Goal: Task Accomplishment & Management: Manage account settings

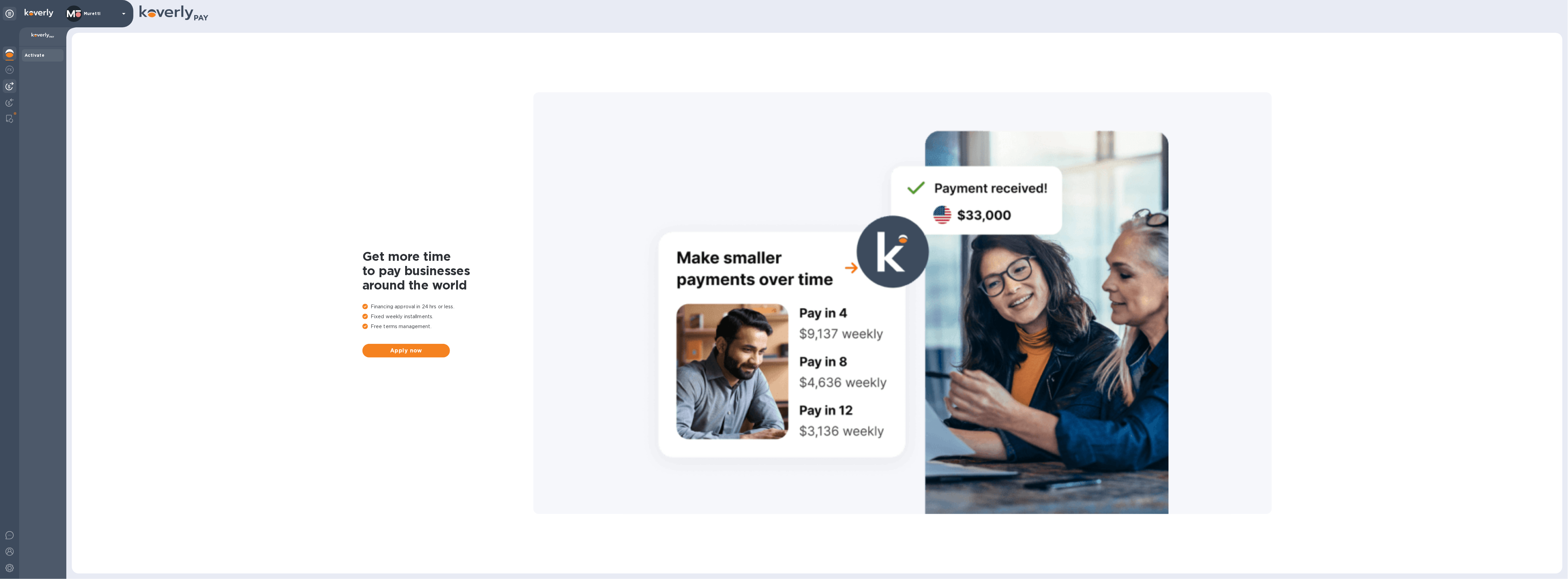
click at [14, 89] on div at bounding box center [10, 87] width 14 height 14
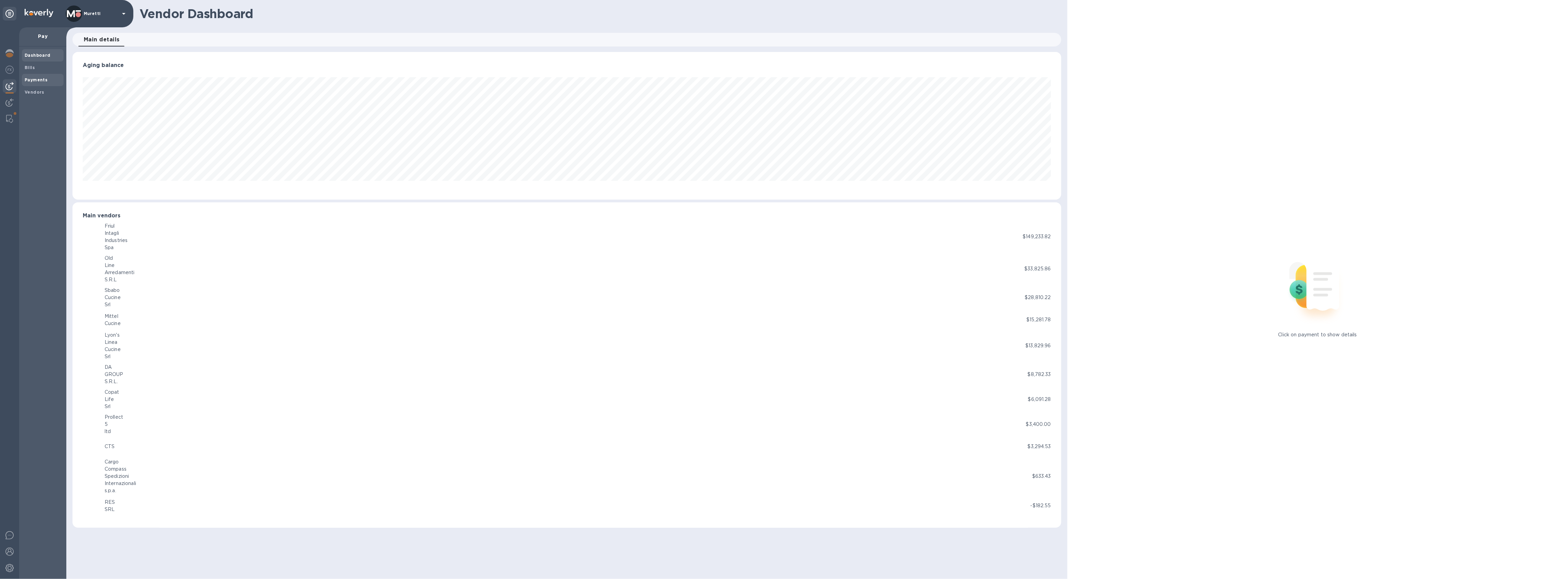
click at [44, 79] on b "Payments" at bounding box center [36, 80] width 23 height 5
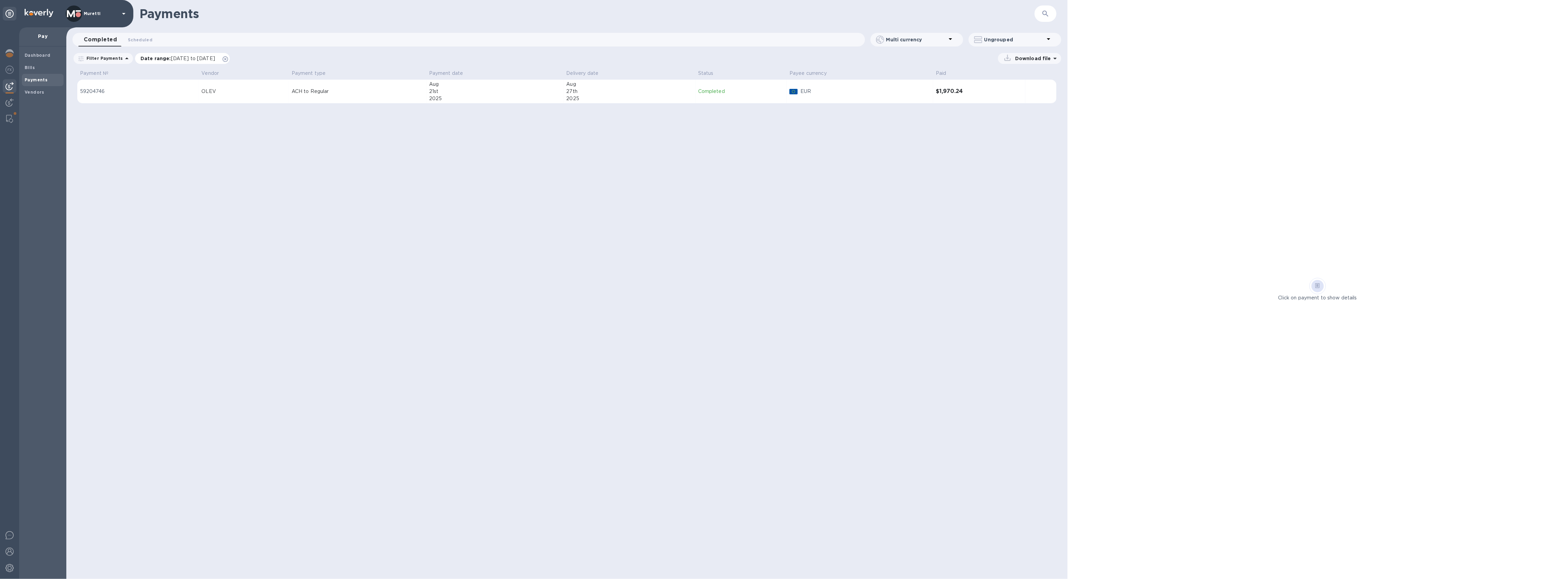
click at [228, 57] on icon at bounding box center [225, 59] width 5 height 5
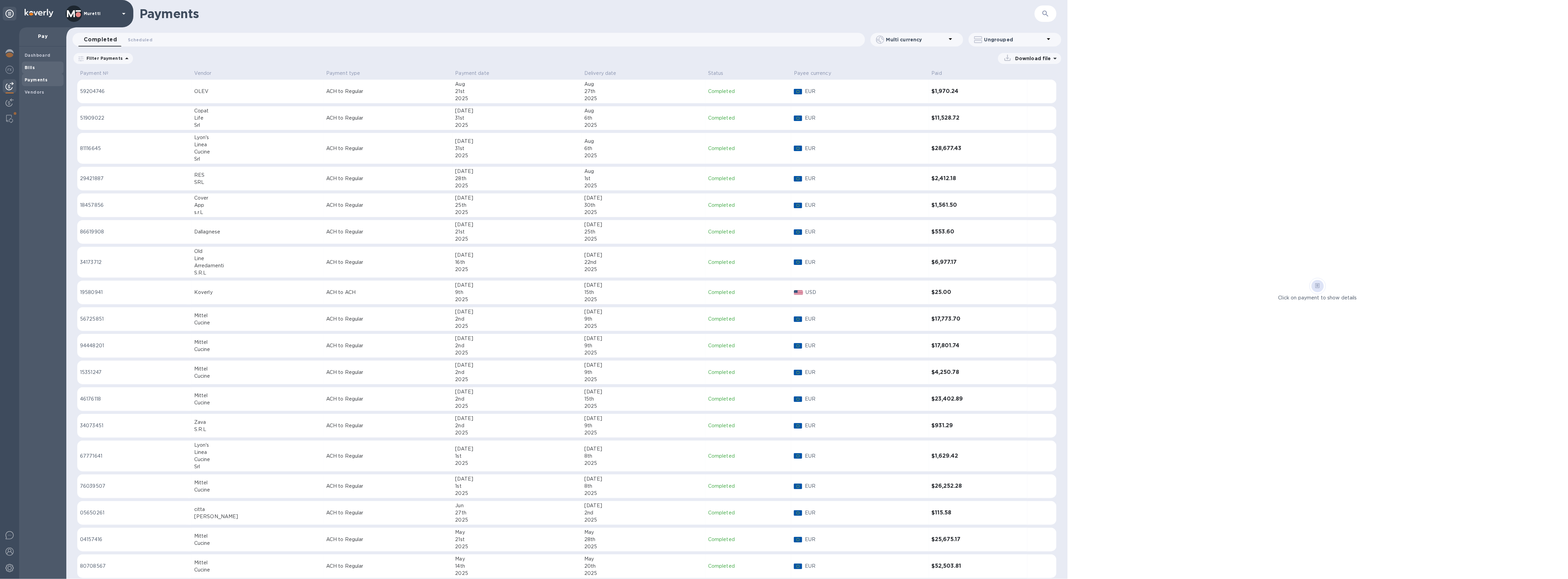
click at [31, 69] on b "Bills" at bounding box center [30, 67] width 10 height 5
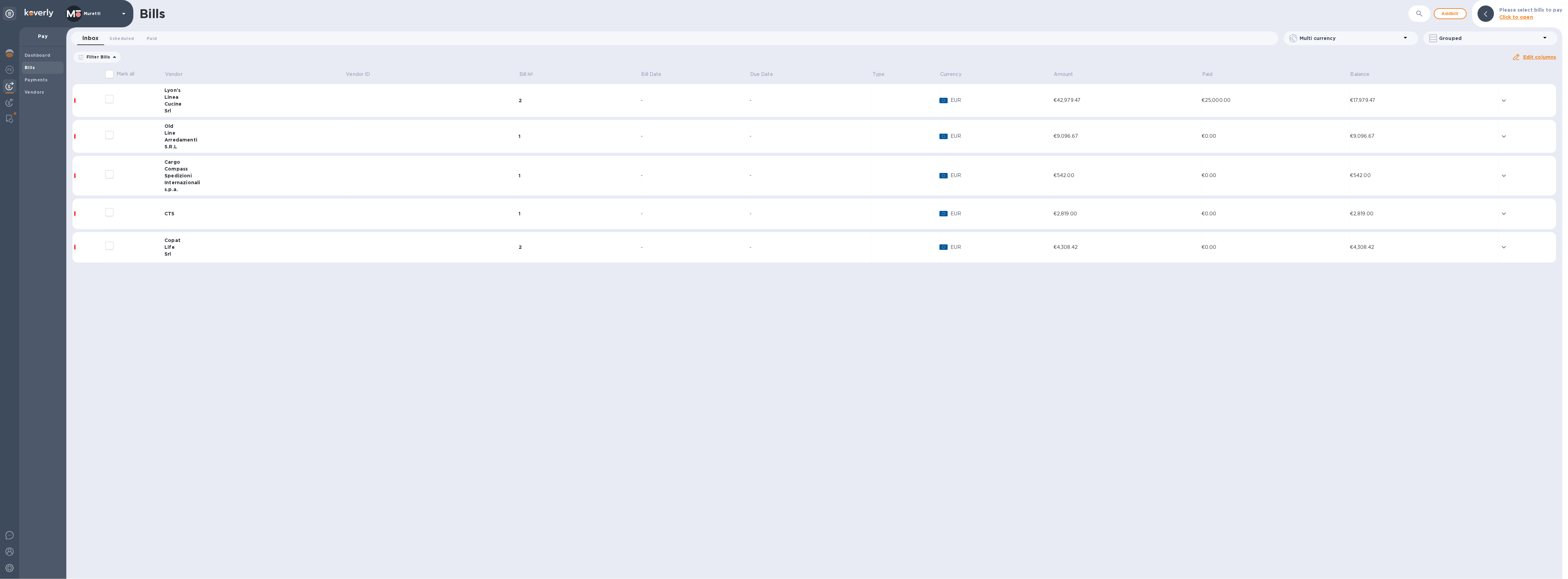
click at [174, 210] on td "CTS" at bounding box center [255, 214] width 181 height 31
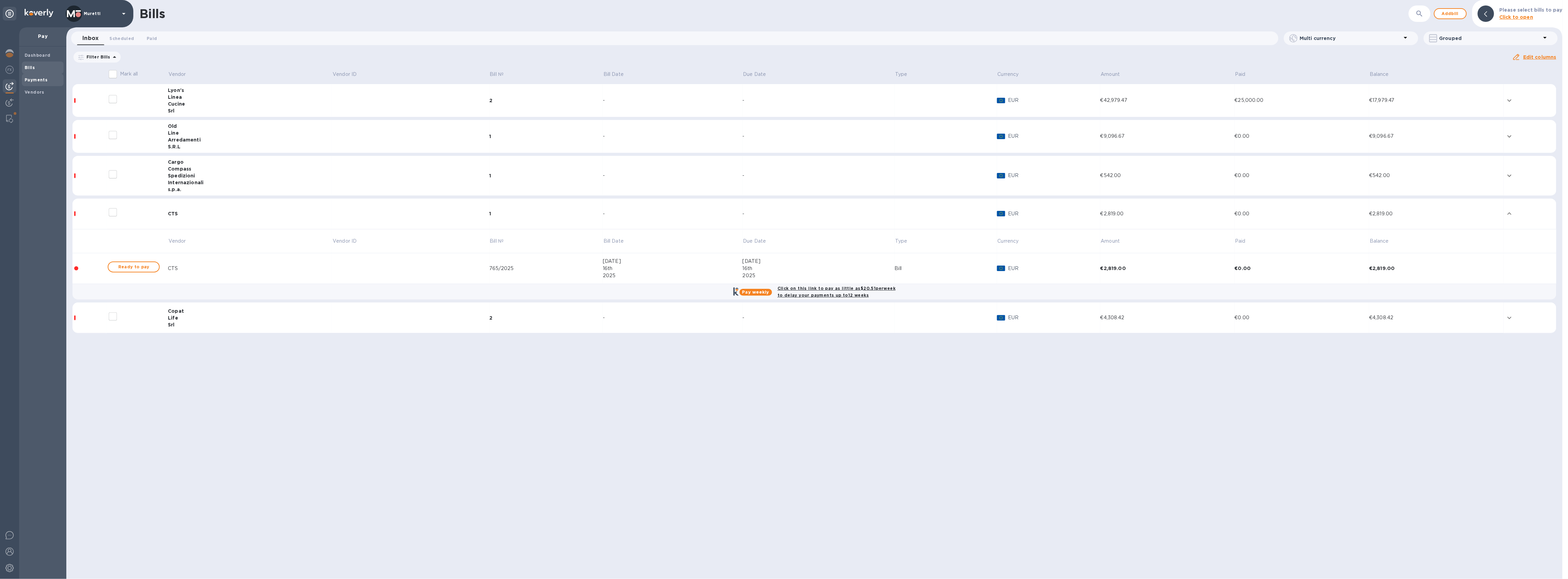
click at [35, 80] on b "Payments" at bounding box center [36, 80] width 23 height 5
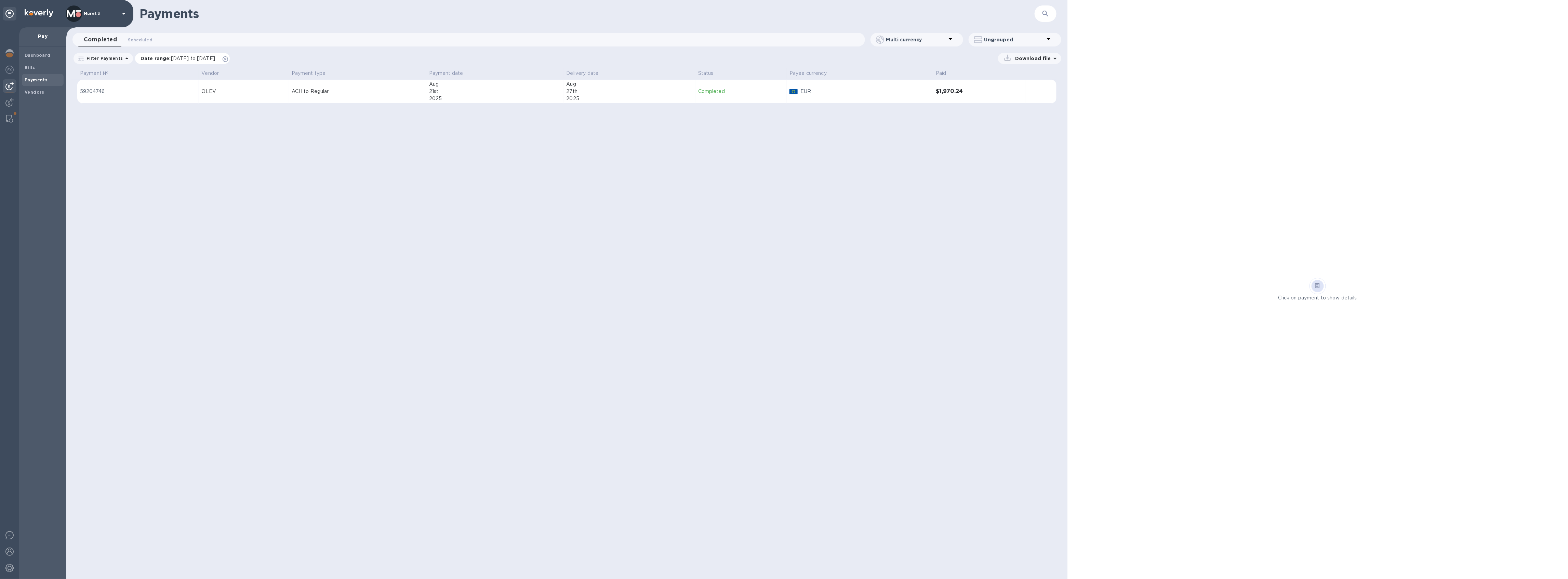
click at [228, 58] on icon at bounding box center [225, 59] width 5 height 5
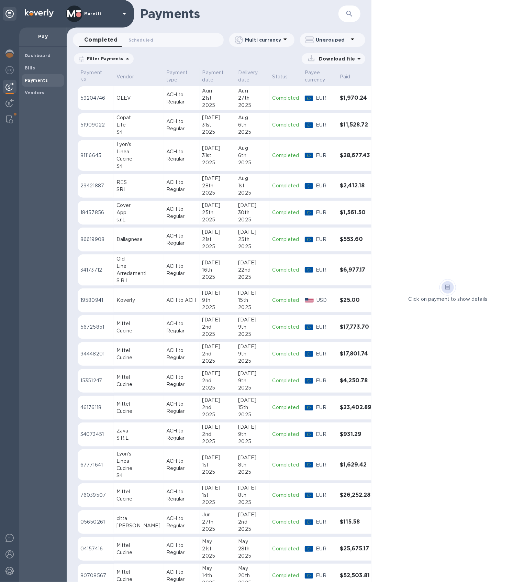
click at [504, 110] on div "Click on payment to show details" at bounding box center [447, 291] width 153 height 582
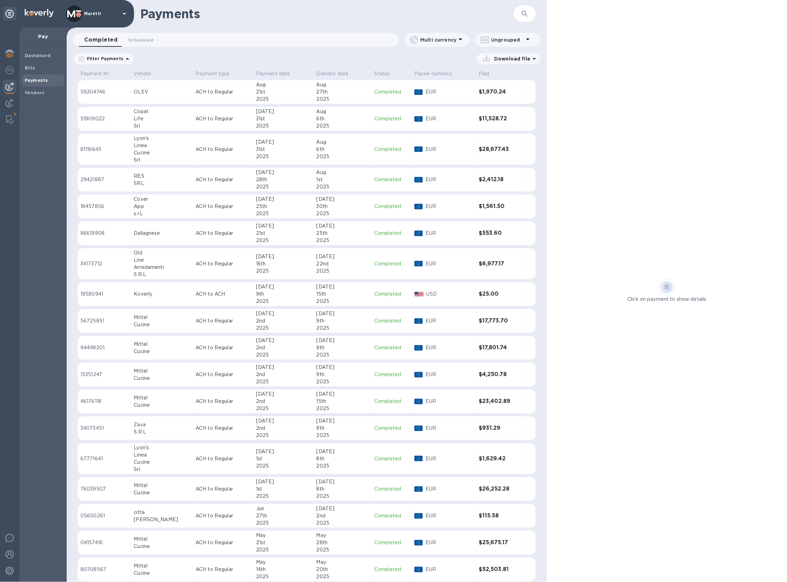
click at [590, 140] on div "Click on payment to show details" at bounding box center [667, 291] width 240 height 582
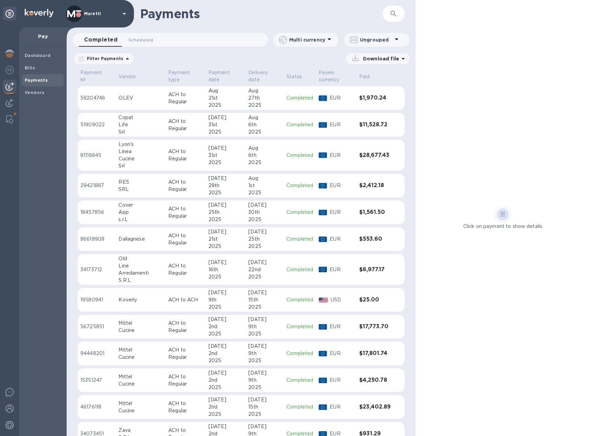
click at [397, 40] on icon at bounding box center [396, 39] width 3 height 2
click at [385, 54] on li "Group payments by vendors" at bounding box center [388, 58] width 89 height 22
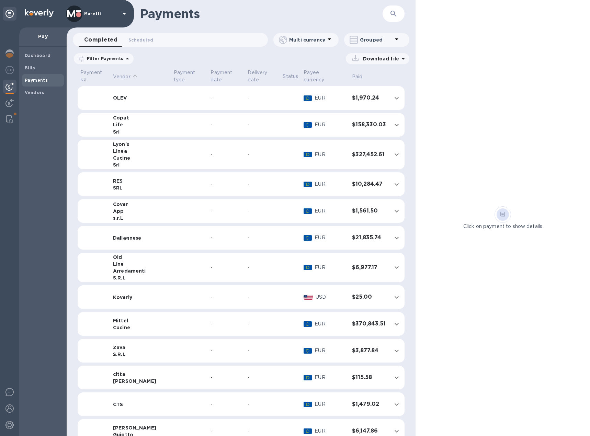
click at [125, 74] on p "Vendor" at bounding box center [122, 76] width 18 height 7
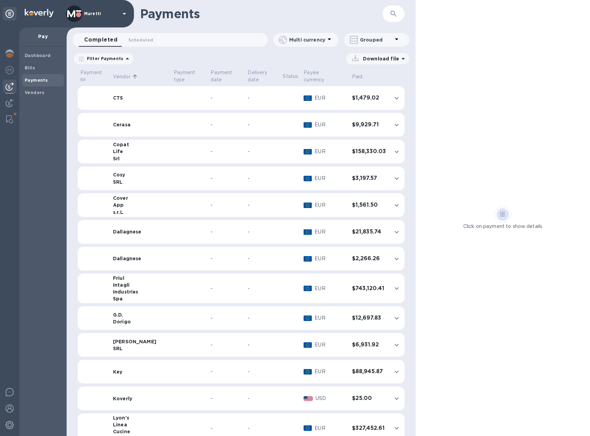
click at [123, 59] on icon at bounding box center [127, 59] width 8 height 8
click at [136, 53] on div "Filter Payments Filters Date range 0 Download file" at bounding box center [241, 60] width 349 height 16
click at [136, 74] on icon at bounding box center [135, 77] width 6 height 6
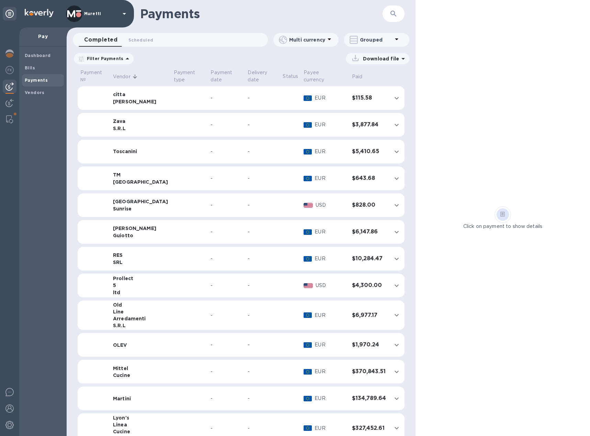
click at [381, 40] on p "Grouped" at bounding box center [376, 39] width 33 height 7
click at [377, 59] on li "Separate all payments" at bounding box center [381, 58] width 75 height 22
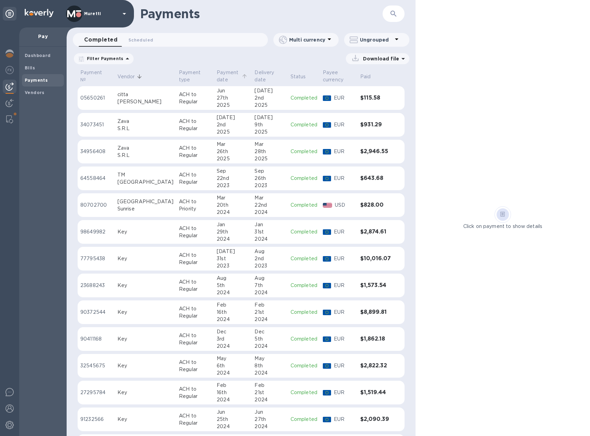
click at [217, 76] on p "Payment date" at bounding box center [228, 76] width 23 height 14
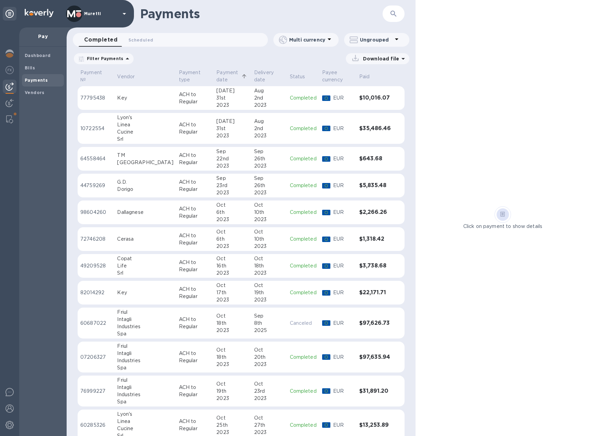
click at [216, 77] on p "Payment date" at bounding box center [227, 76] width 23 height 14
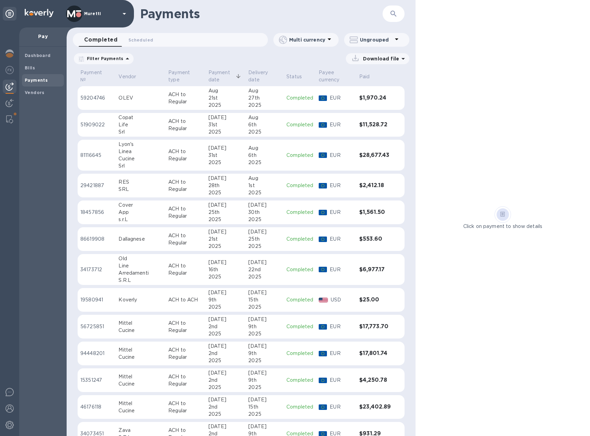
click at [228, 69] on span "Payment date" at bounding box center [226, 76] width 35 height 14
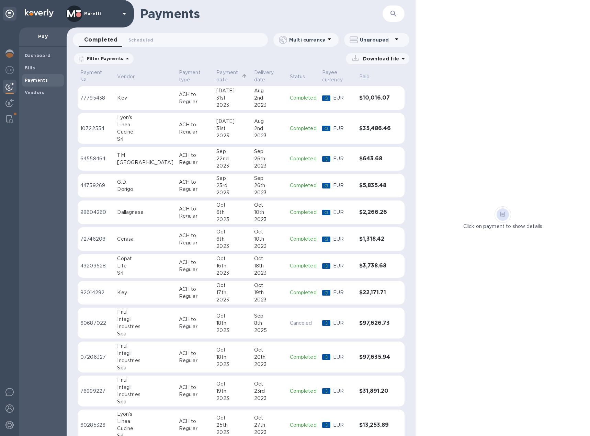
click at [241, 74] on icon at bounding box center [244, 76] width 6 height 6
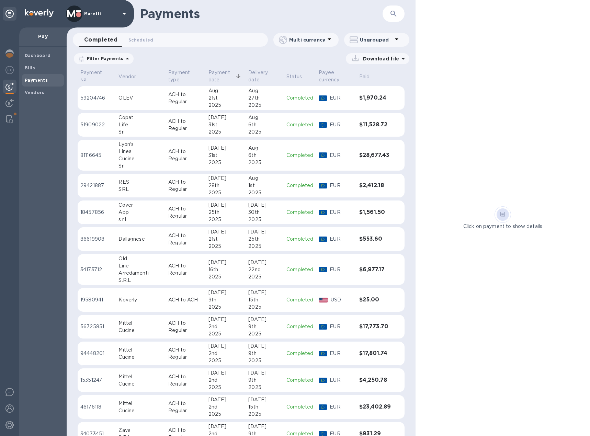
click at [168, 129] on p "ACH to Regular" at bounding box center [185, 125] width 35 height 14
